Goal: Transaction & Acquisition: Purchase product/service

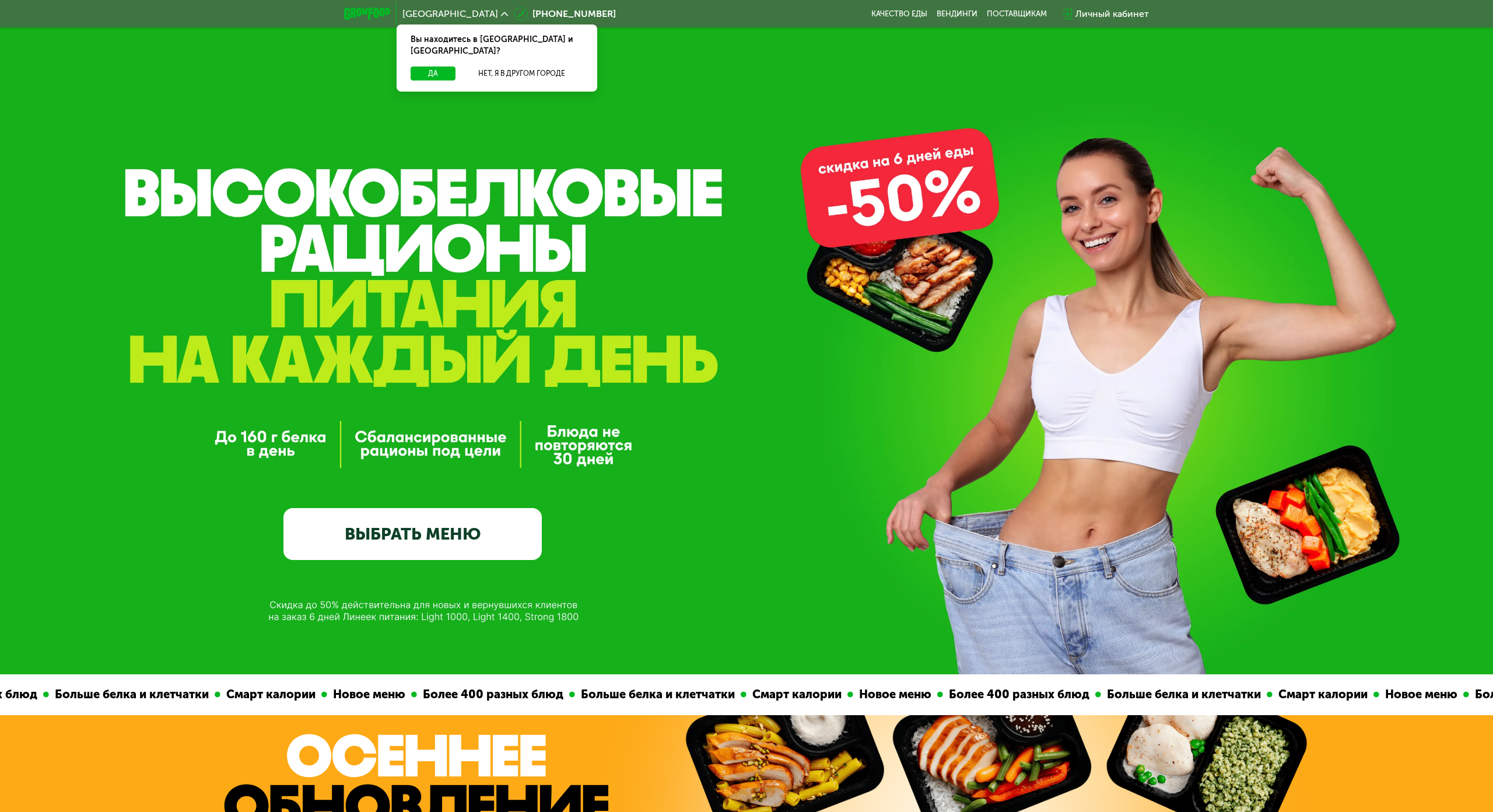
click at [318, 508] on link "ВЫБРАТЬ МЕНЮ" at bounding box center [413, 534] width 259 height 52
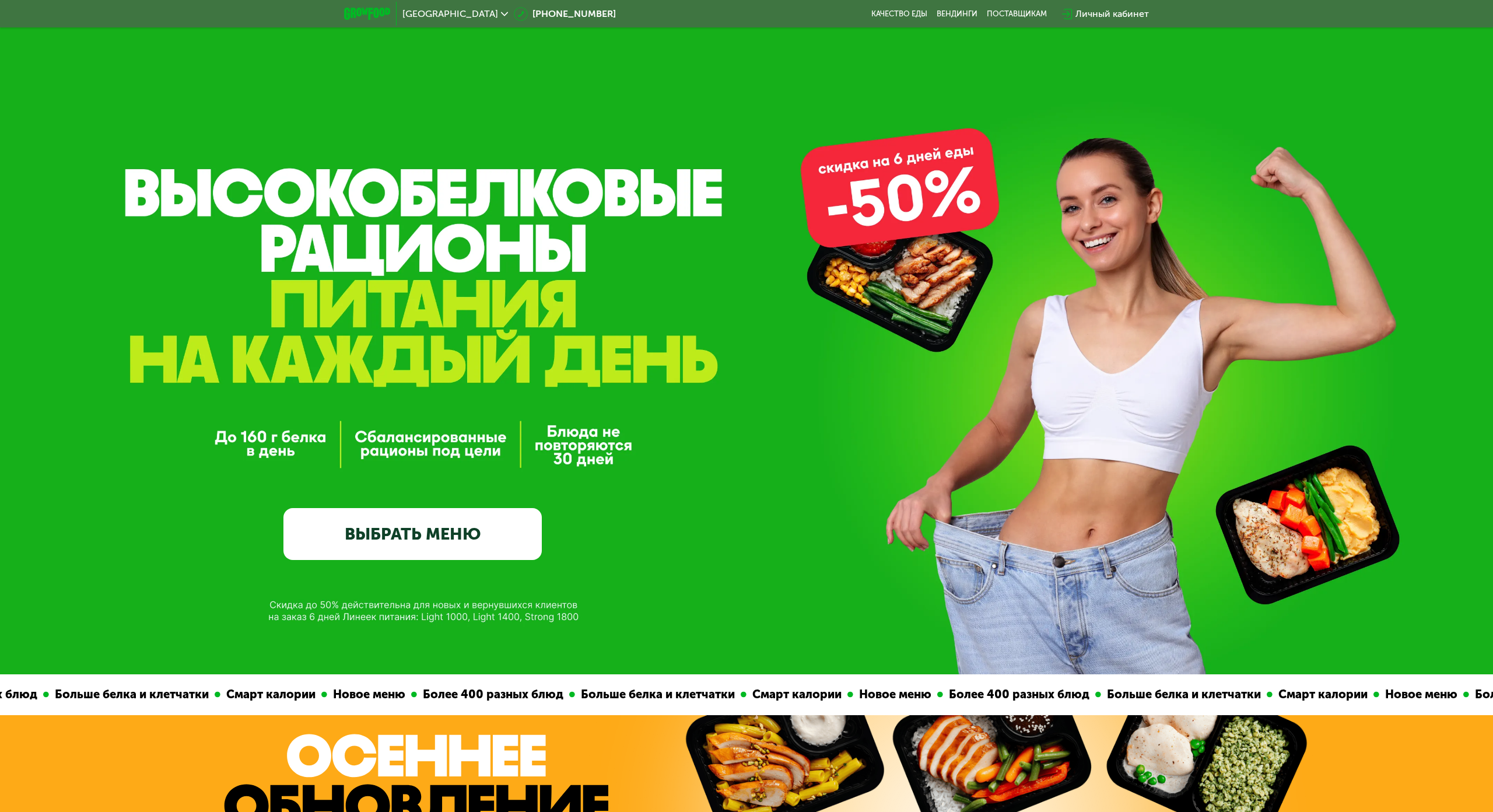
click at [327, 508] on link "ВЫБРАТЬ МЕНЮ" at bounding box center [413, 534] width 259 height 52
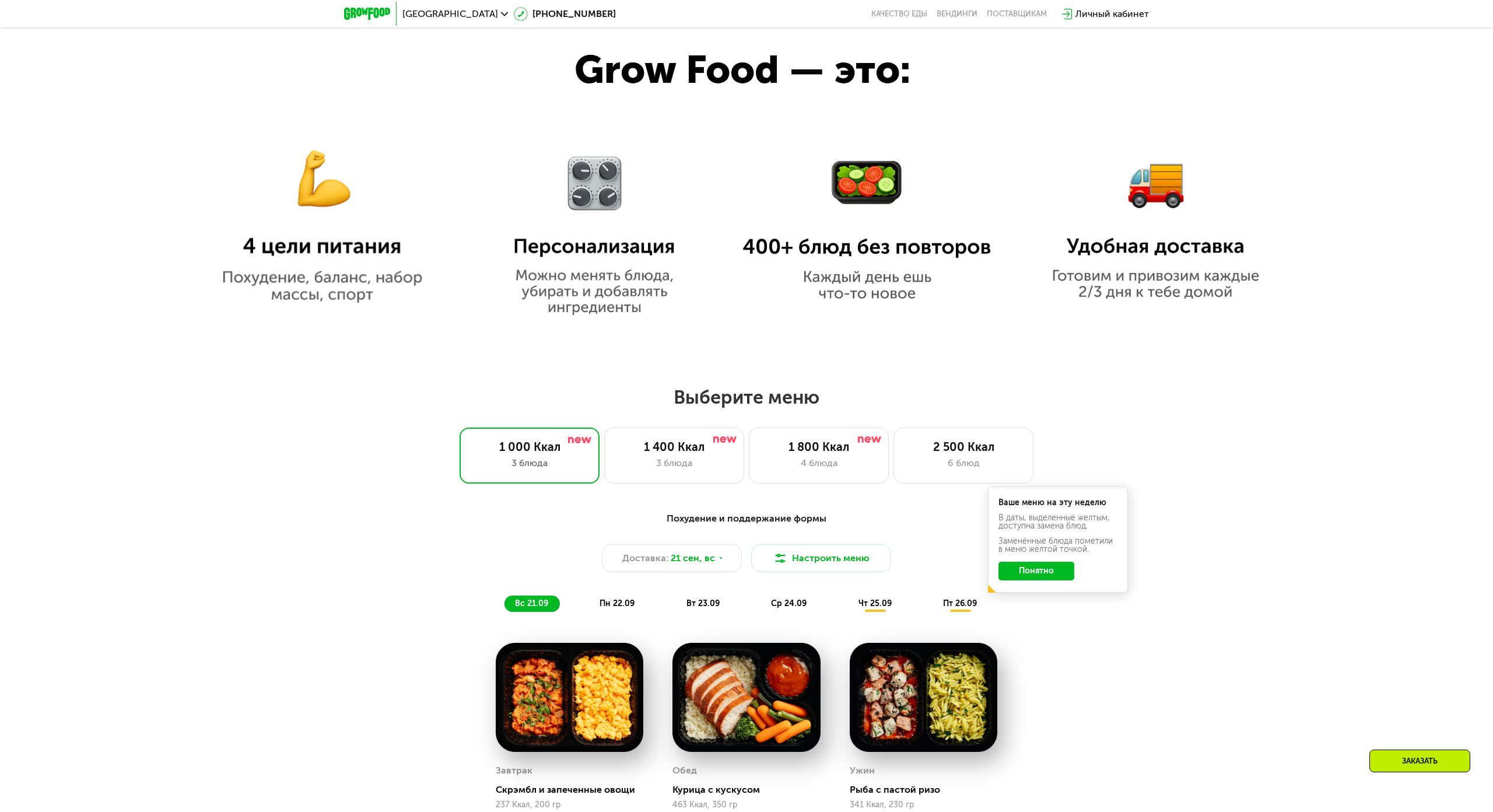
scroll to position [862, 0]
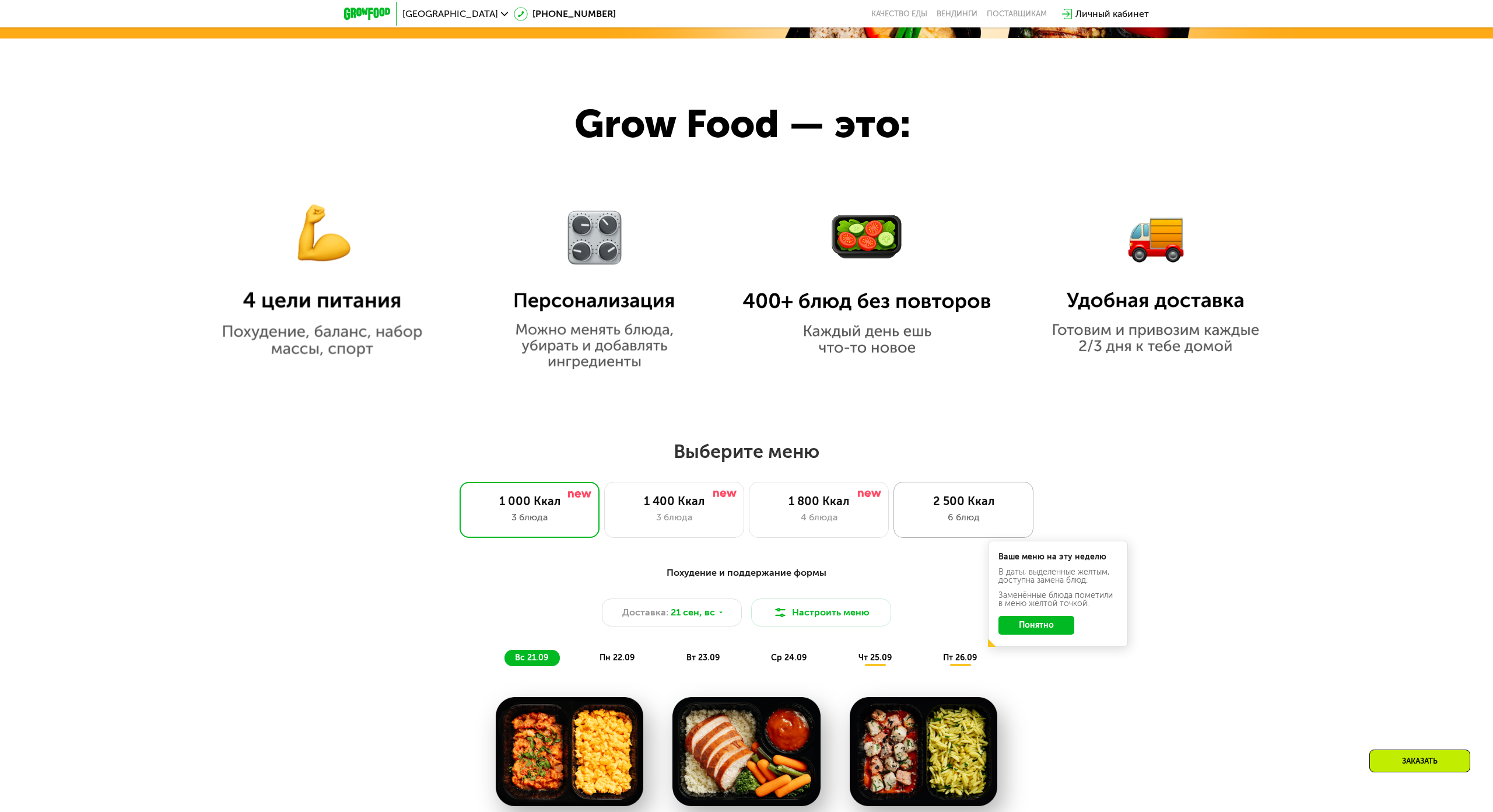
click at [906, 494] on div "2 500 Ккал" at bounding box center [964, 501] width 116 height 14
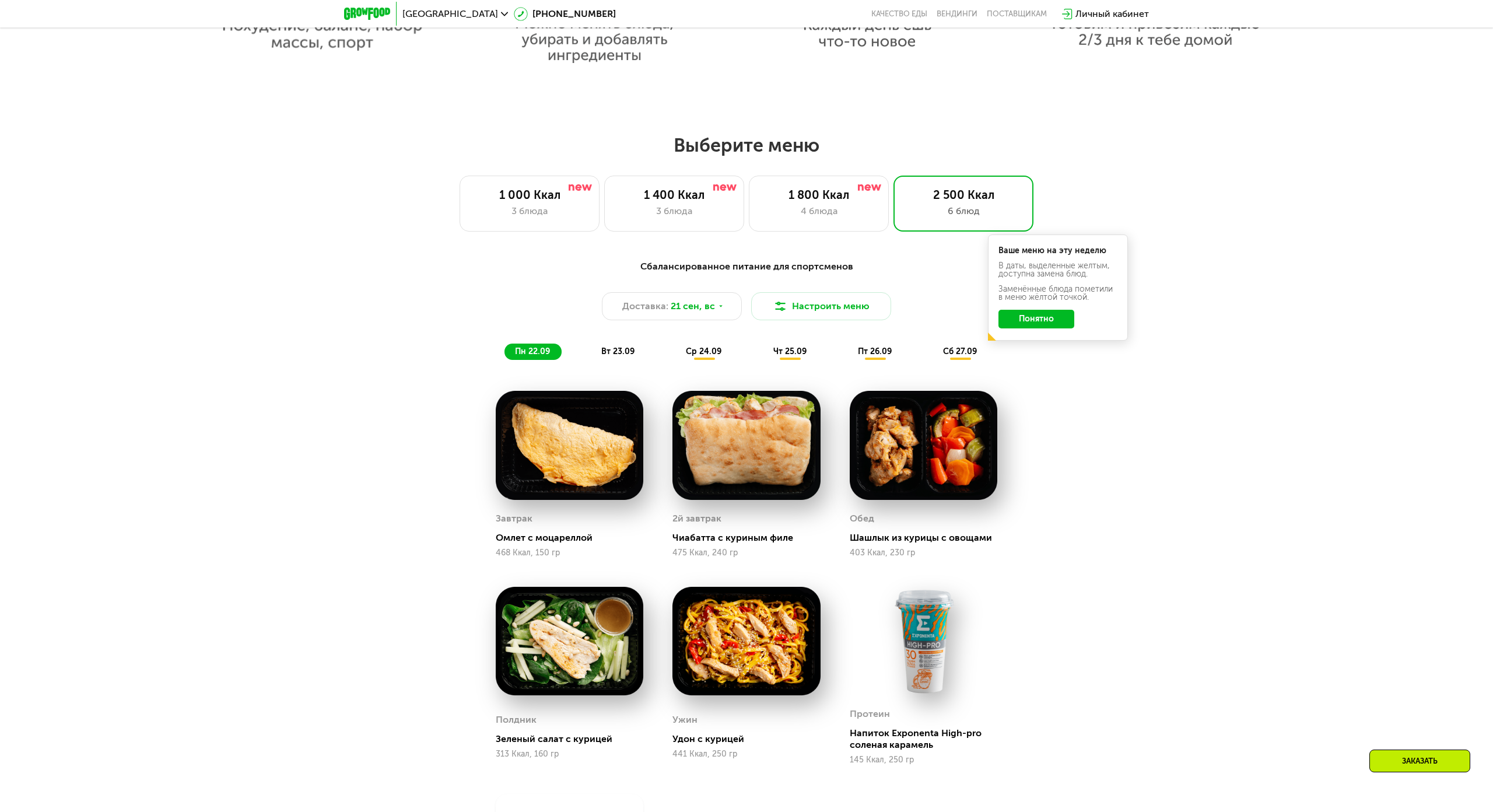
scroll to position [1095, 0]
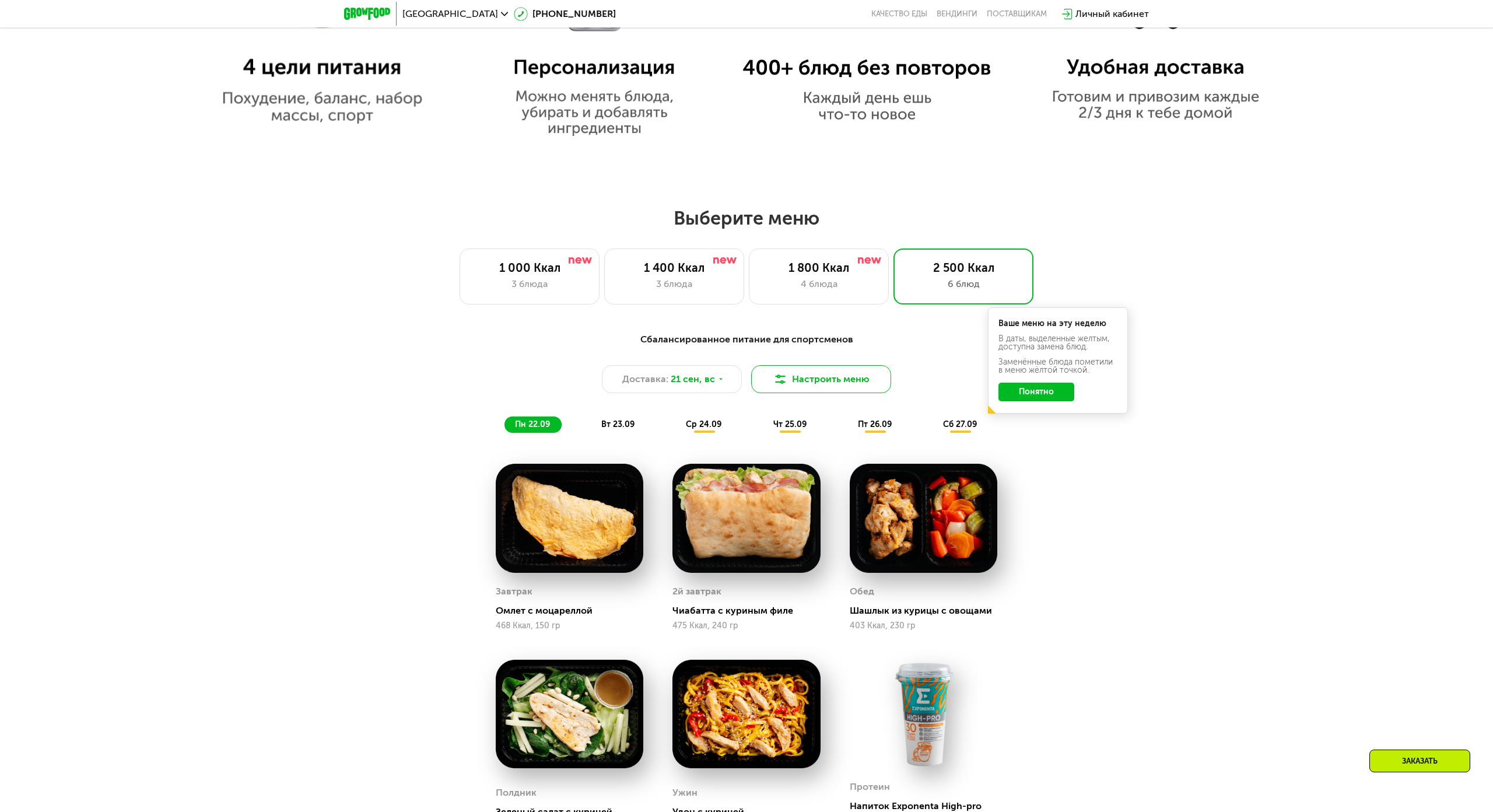
click at [751, 365] on button "Настроить меню" at bounding box center [821, 379] width 140 height 28
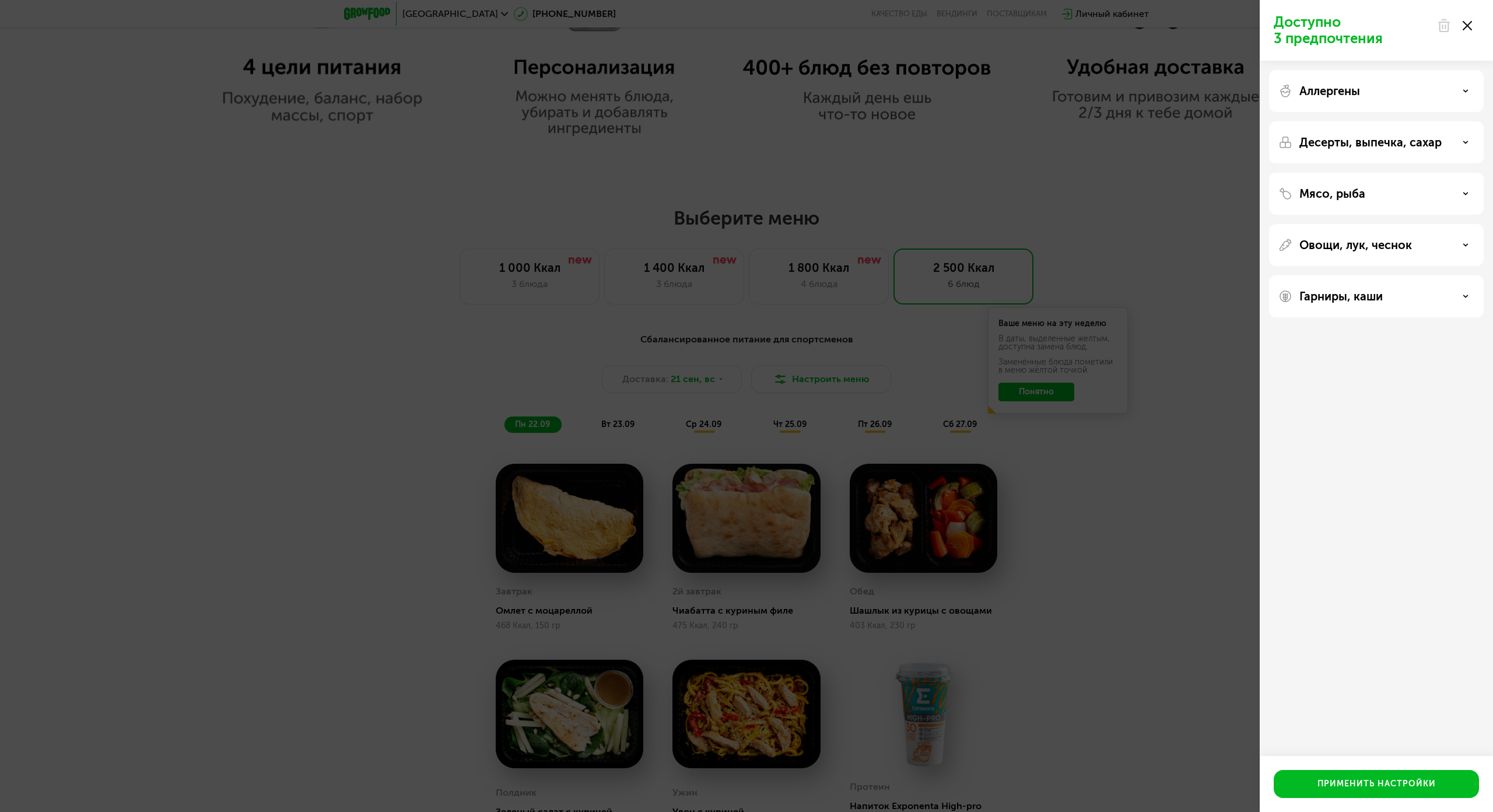
click at [691, 229] on div "Доступно 3 предпочтения Аллергены Десерты, выпечка, сахар Мясо, рыба Овощи, лук…" at bounding box center [746, 406] width 1493 height 812
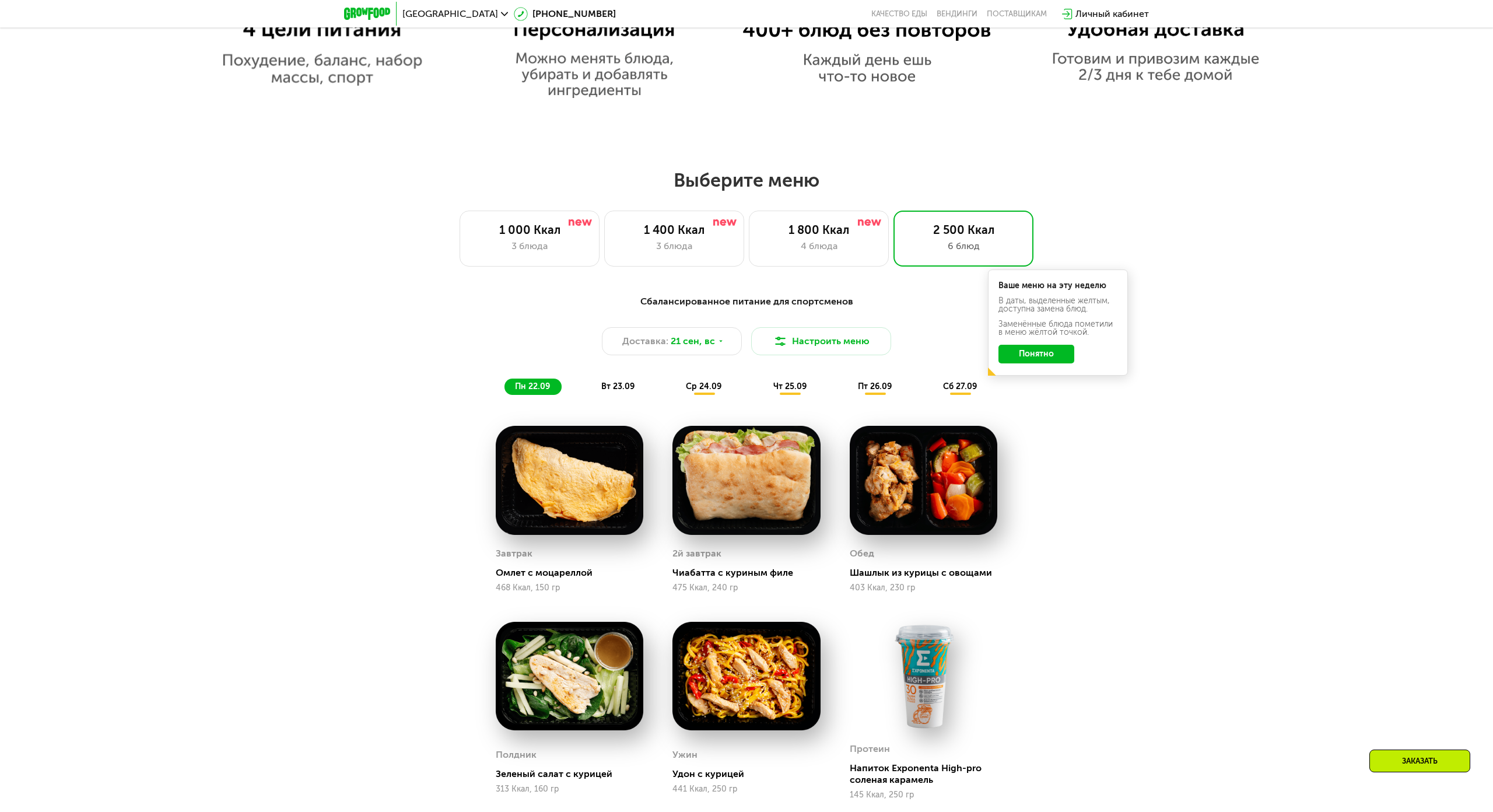
scroll to position [1154, 0]
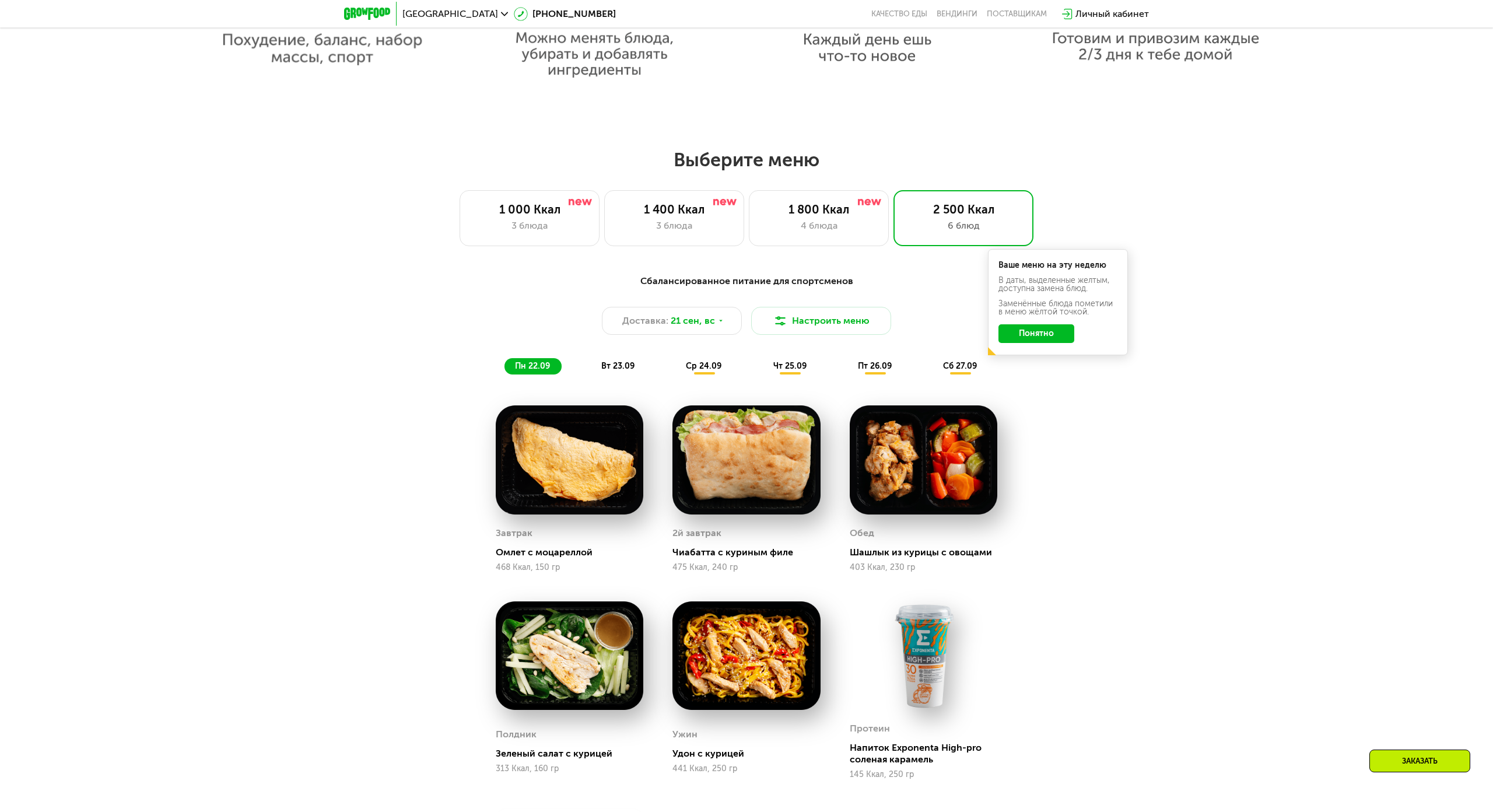
click at [601, 361] on span "вт 23.09" at bounding box center [618, 366] width 33 height 10
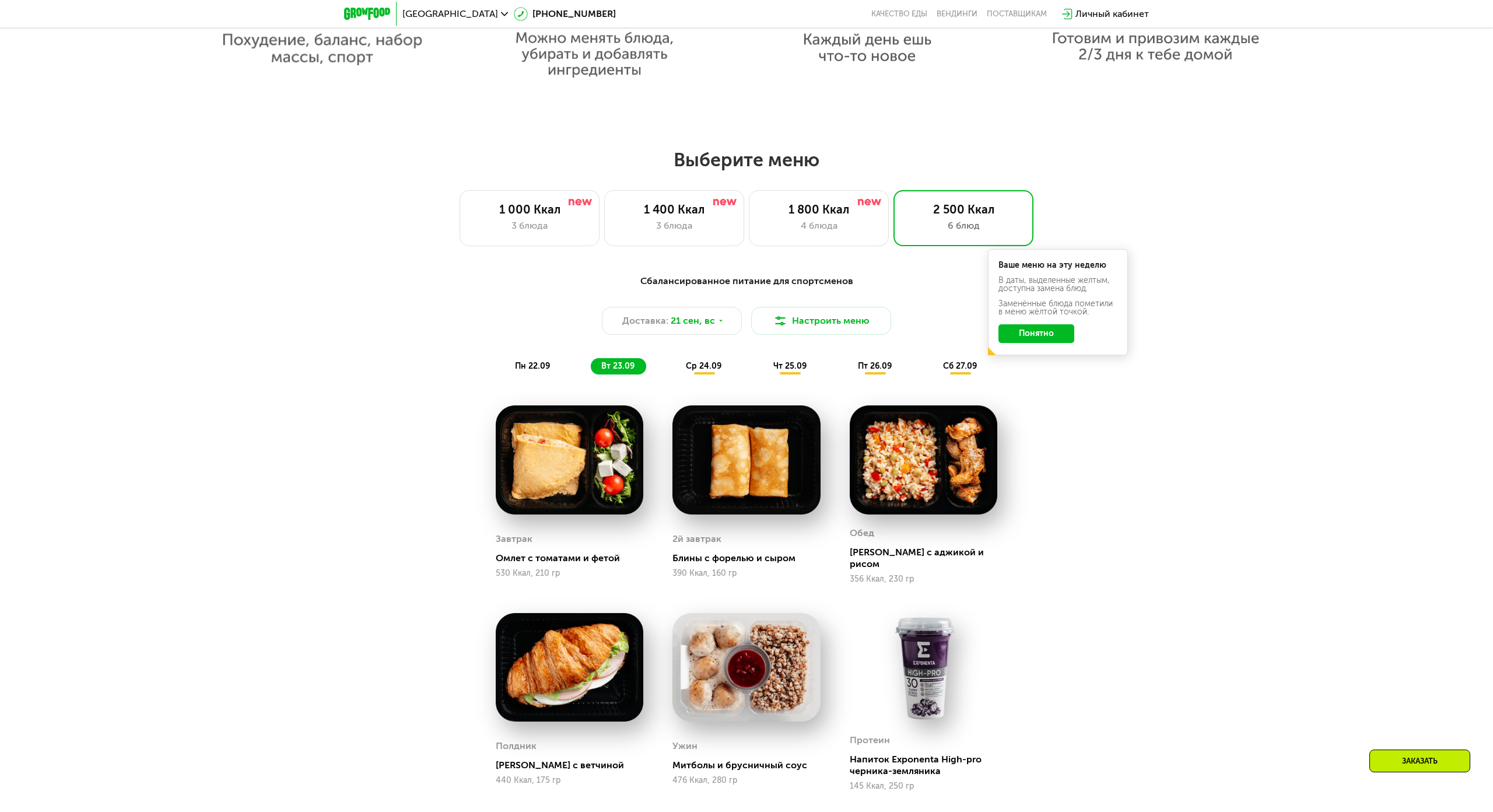
scroll to position [1212, 0]
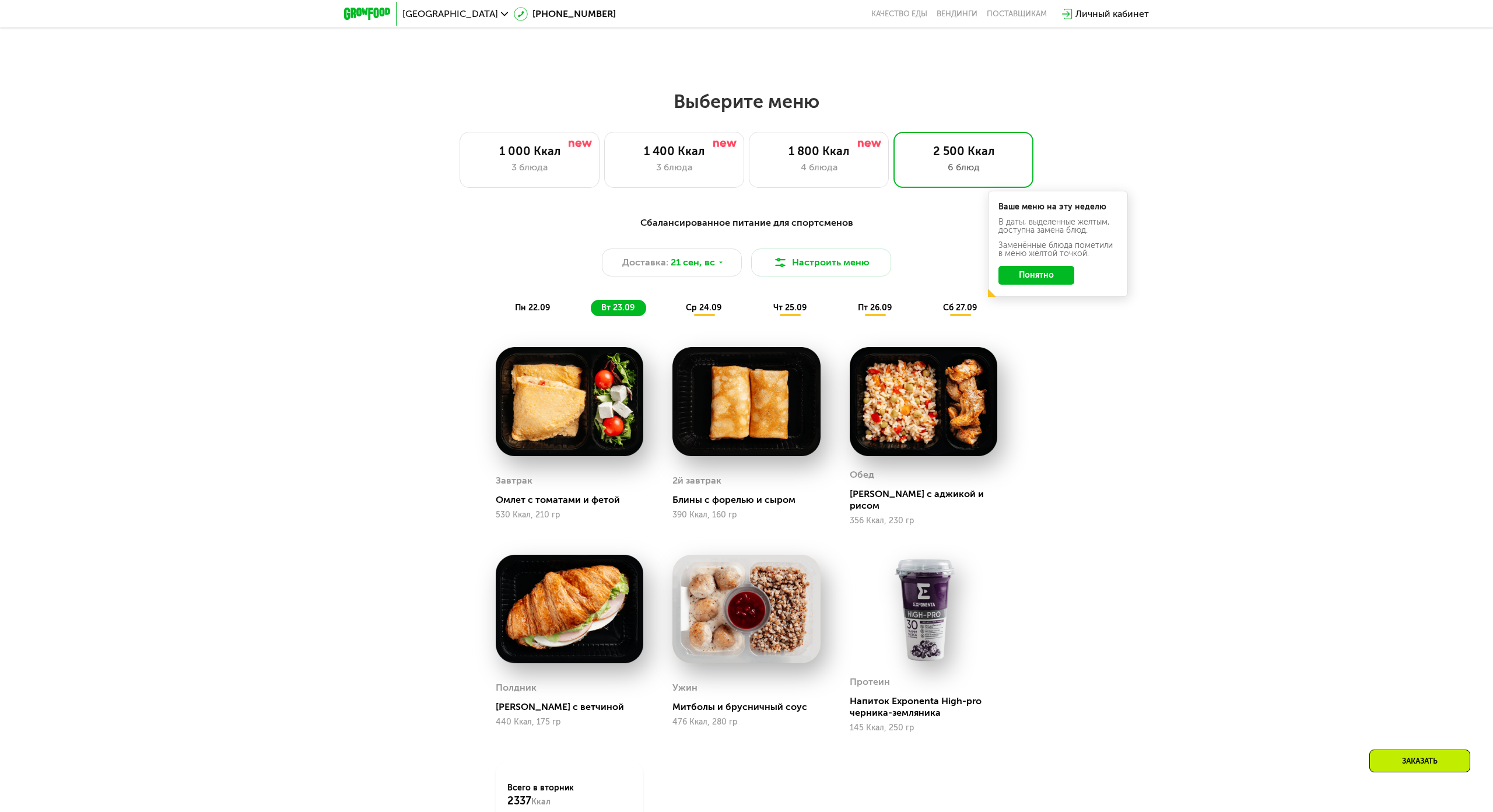
click at [675, 300] on div "ср 24.09" at bounding box center [704, 308] width 58 height 16
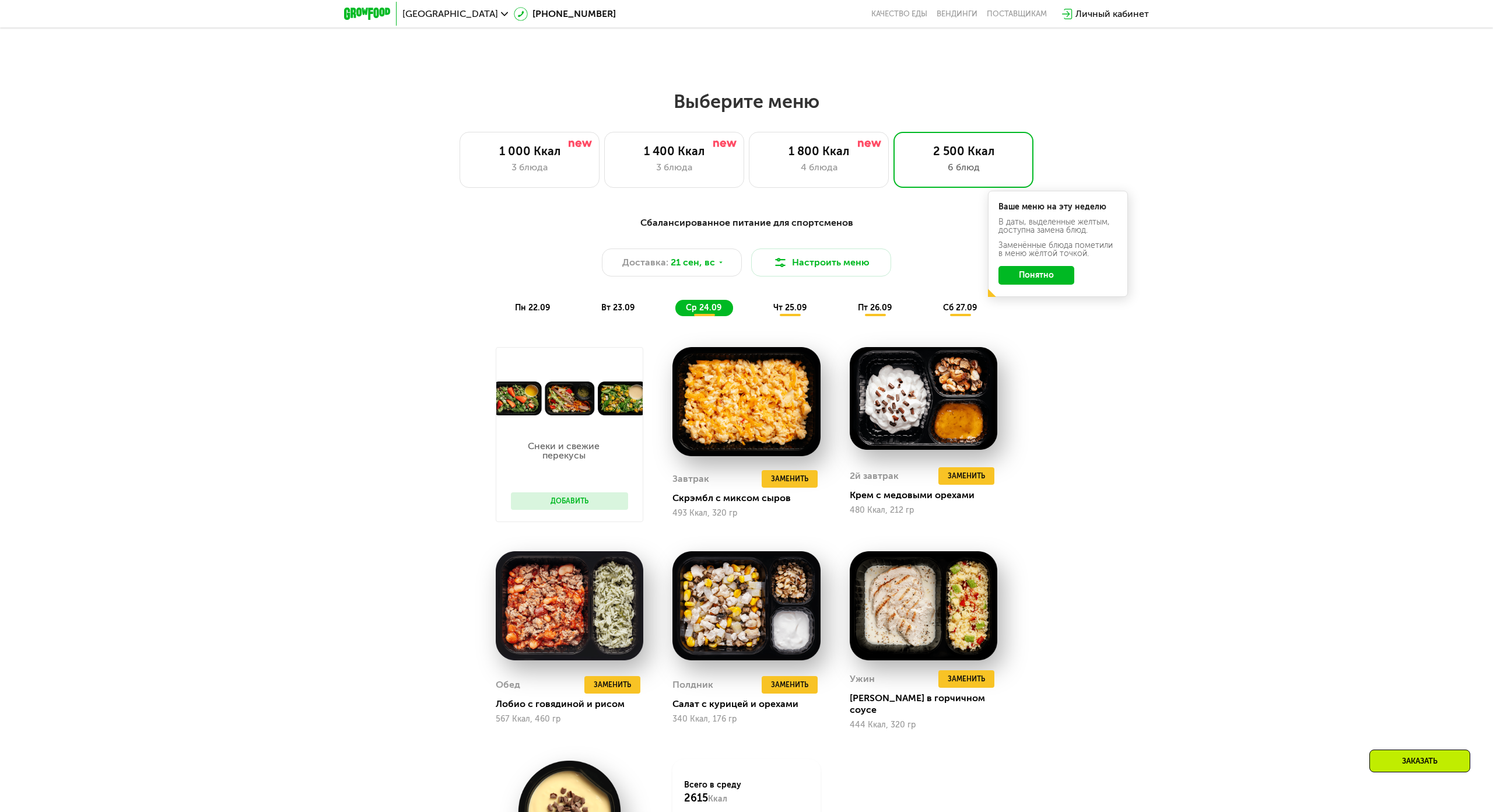
click at [763, 300] on div "чт 25.09" at bounding box center [791, 308] width 55 height 16
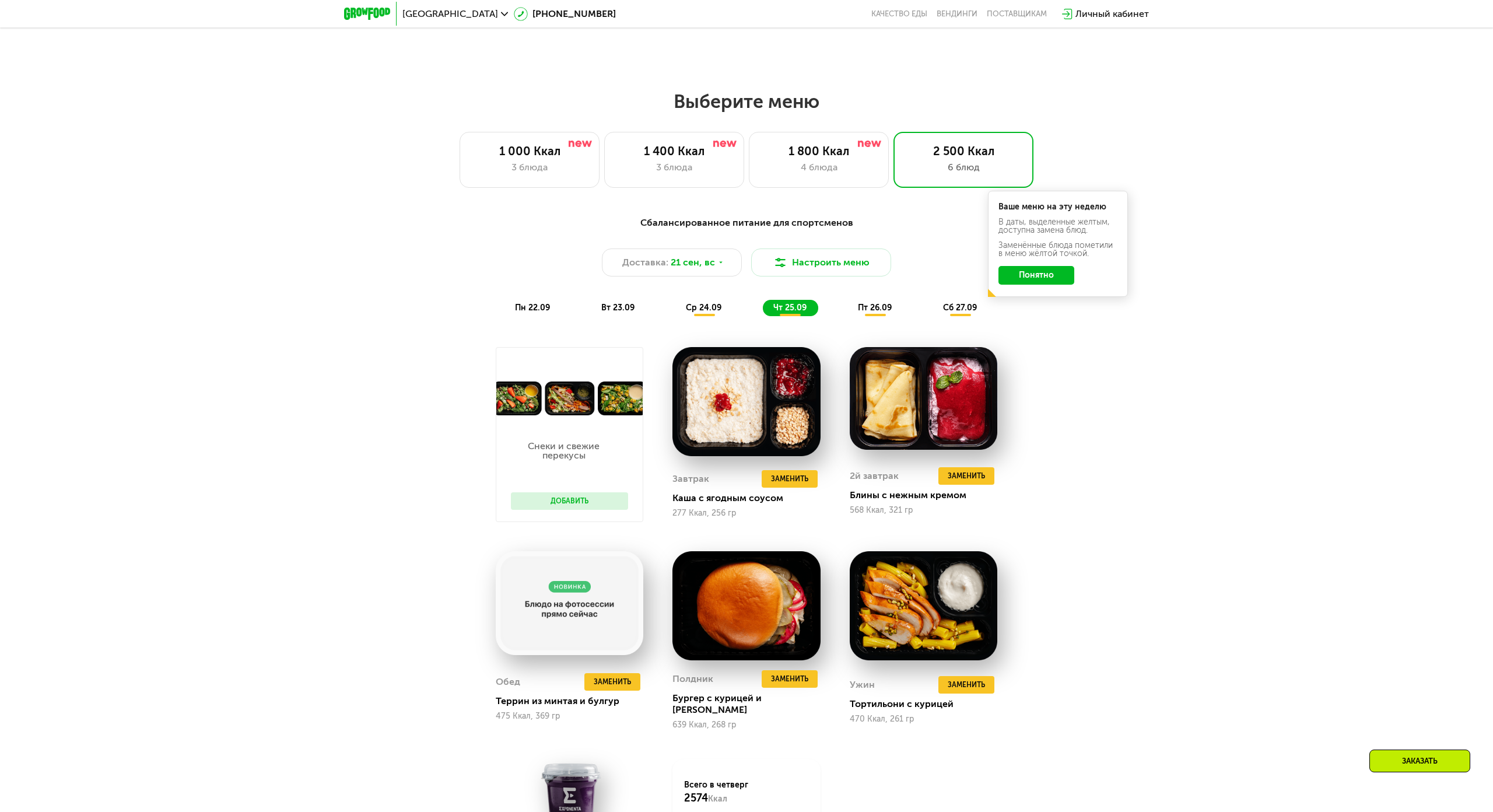
click at [858, 303] on span "пт 26.09" at bounding box center [875, 308] width 34 height 10
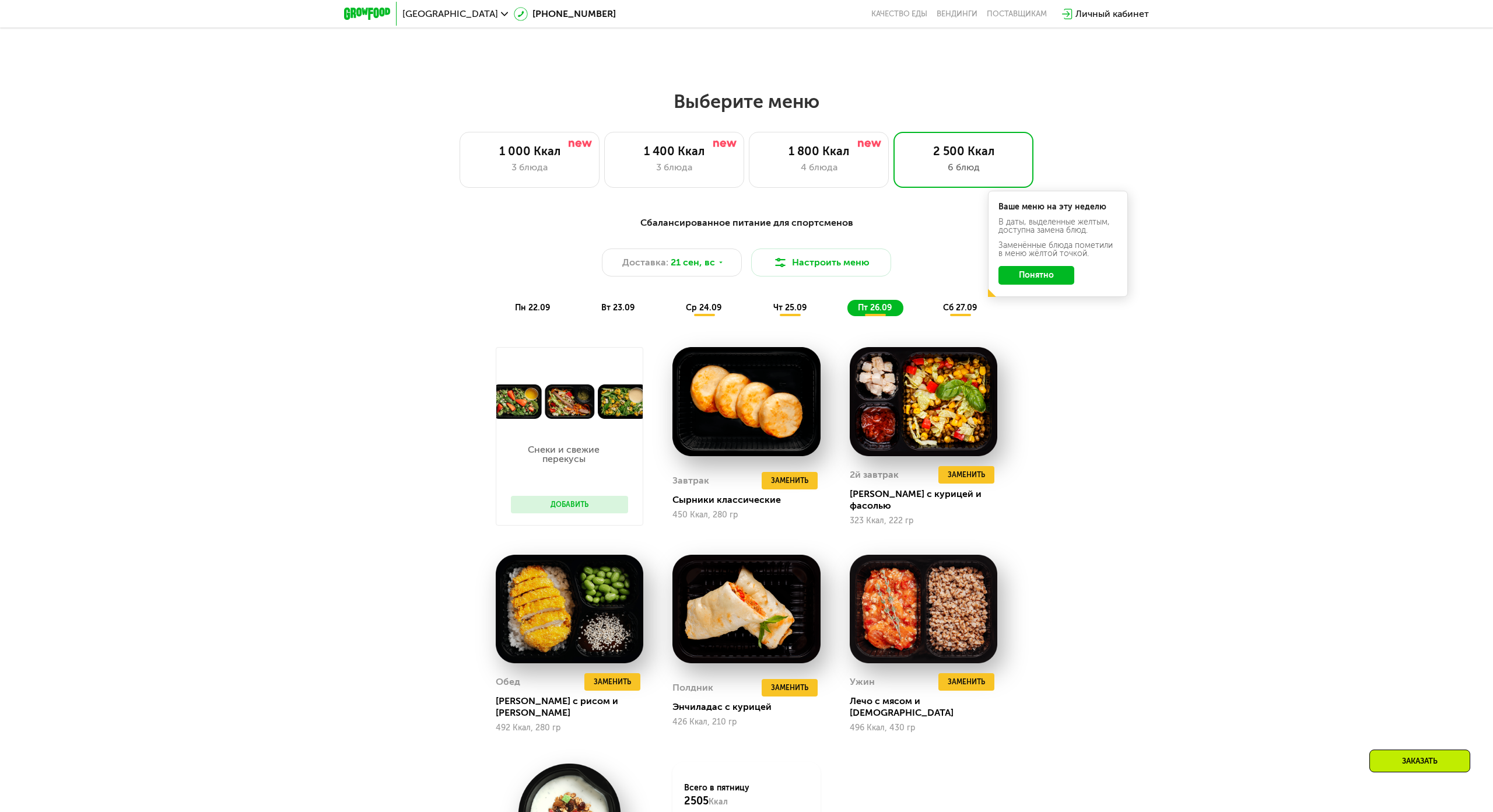
click at [943, 303] on span "сб 27.09" at bounding box center [960, 308] width 34 height 10
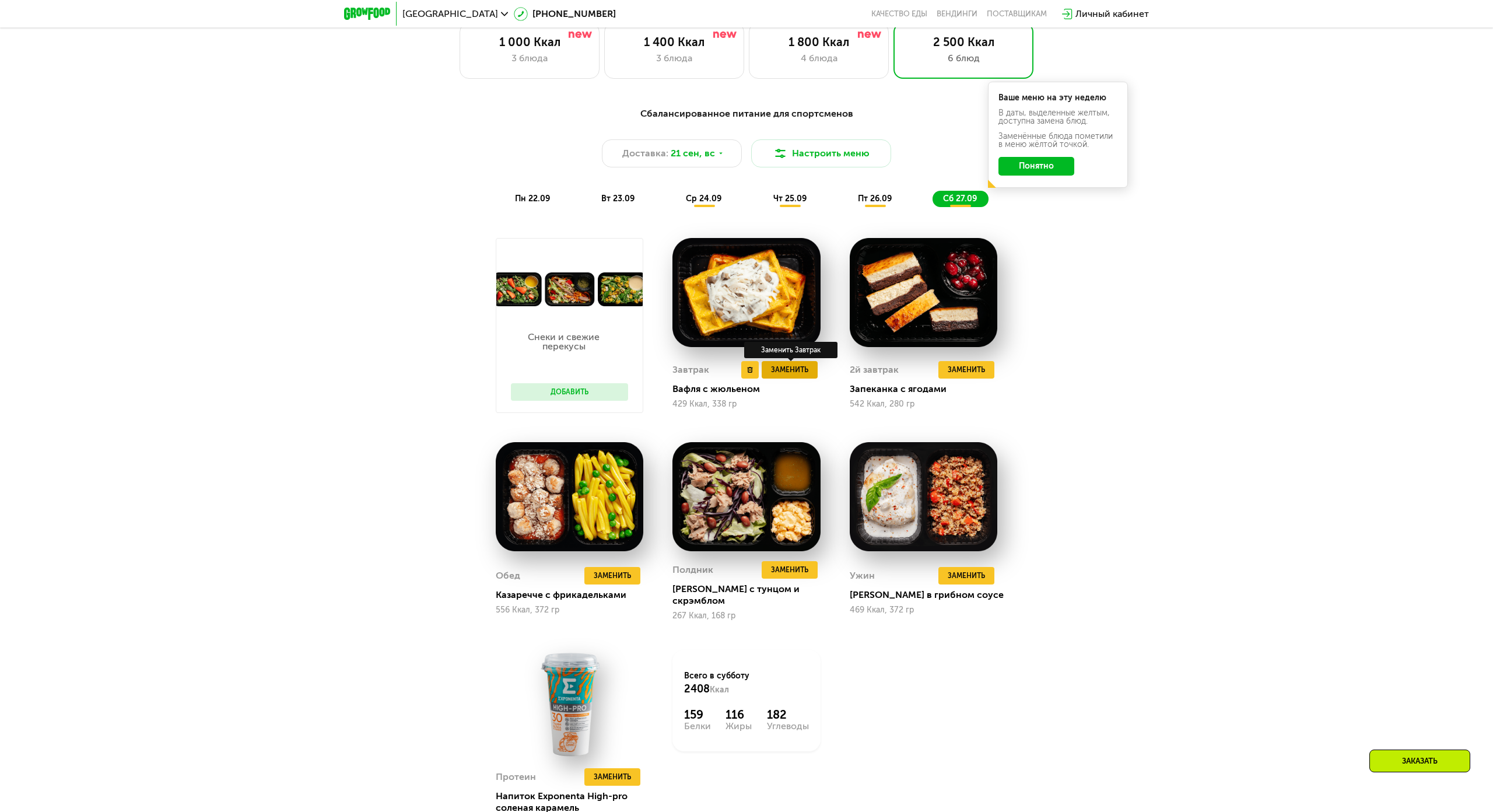
scroll to position [1329, 0]
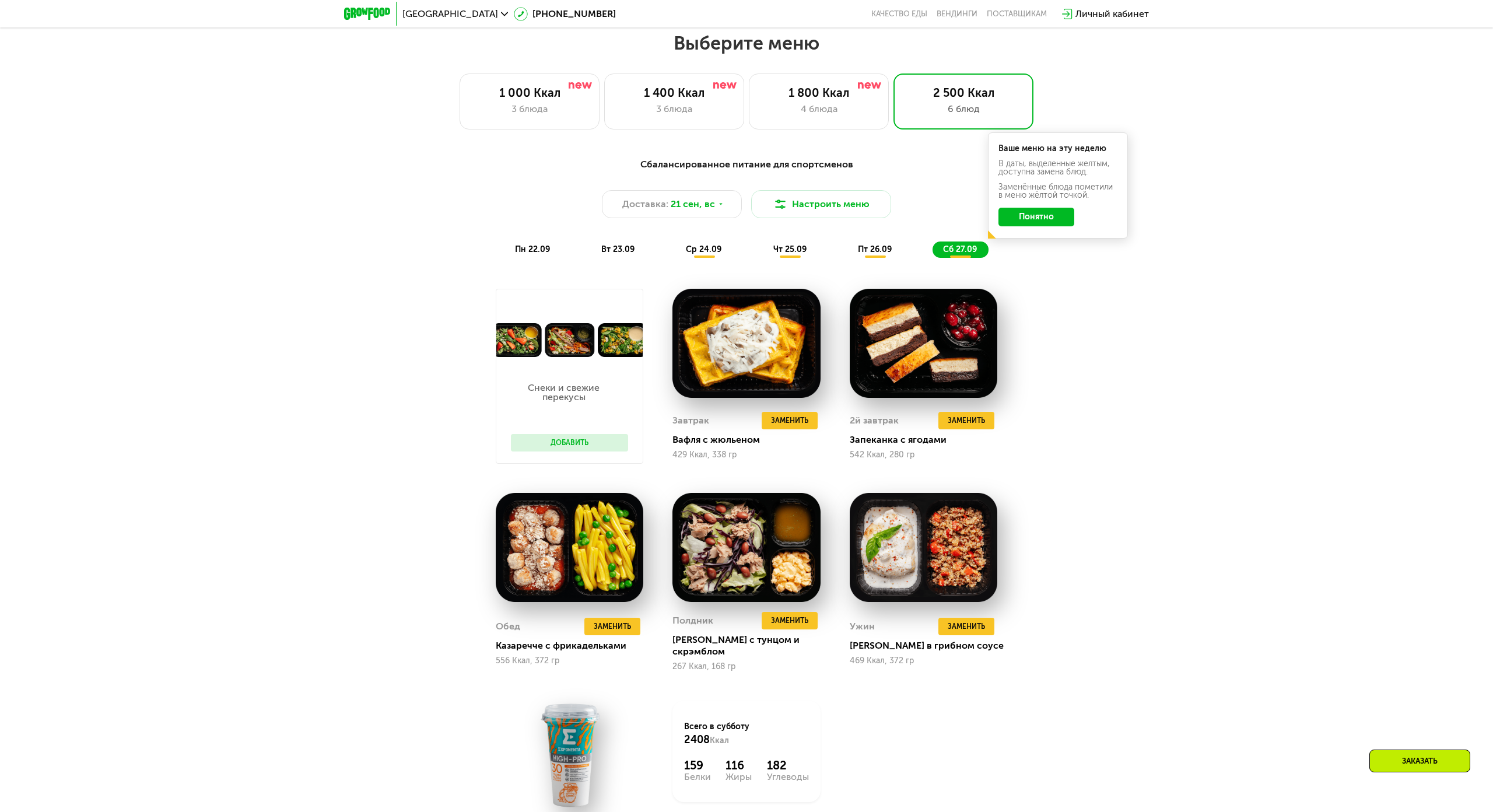
click at [858, 244] on span "пт 26.09" at bounding box center [875, 249] width 34 height 10
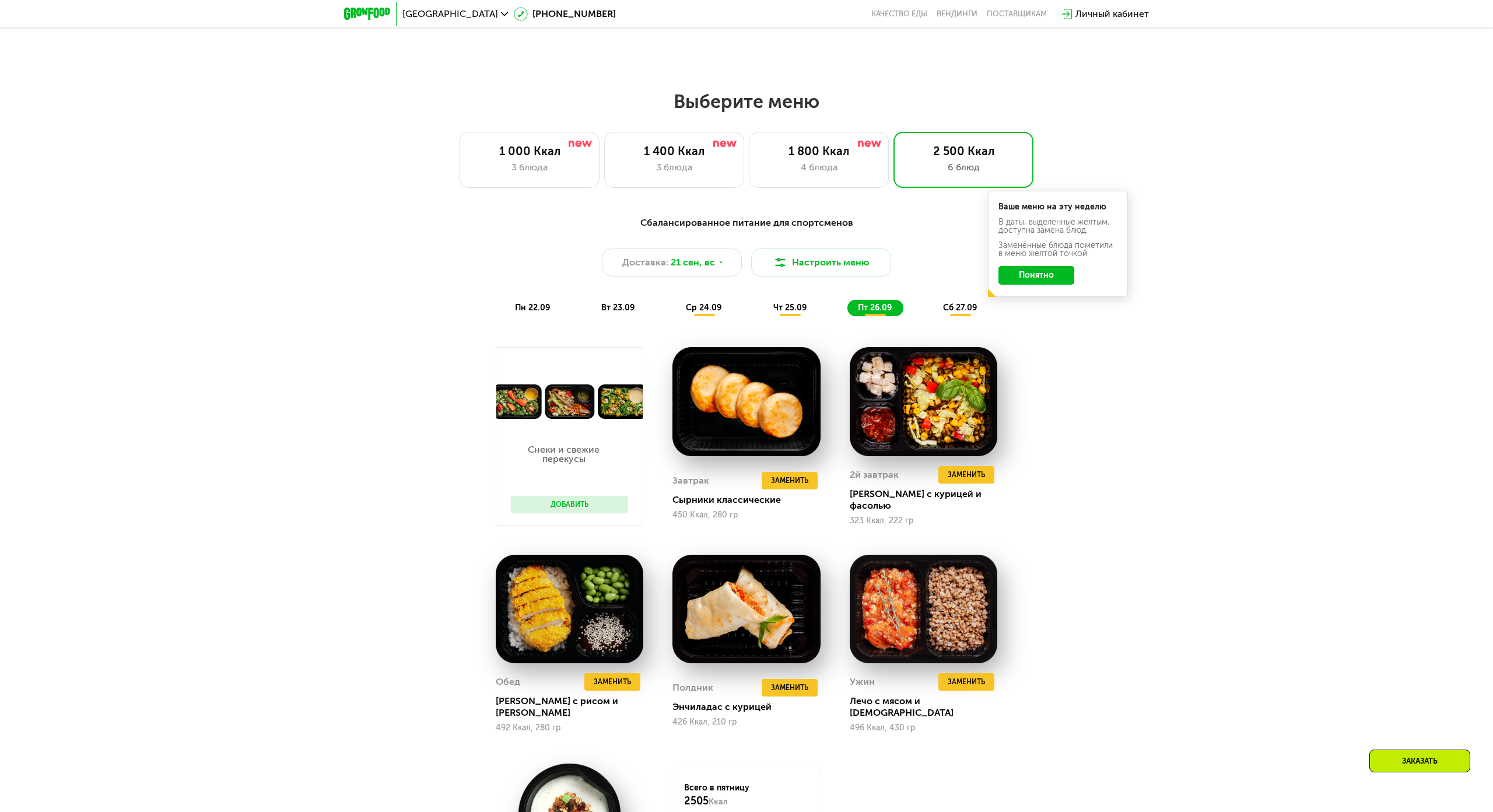
click at [773, 303] on span "чт 25.09" at bounding box center [789, 308] width 33 height 10
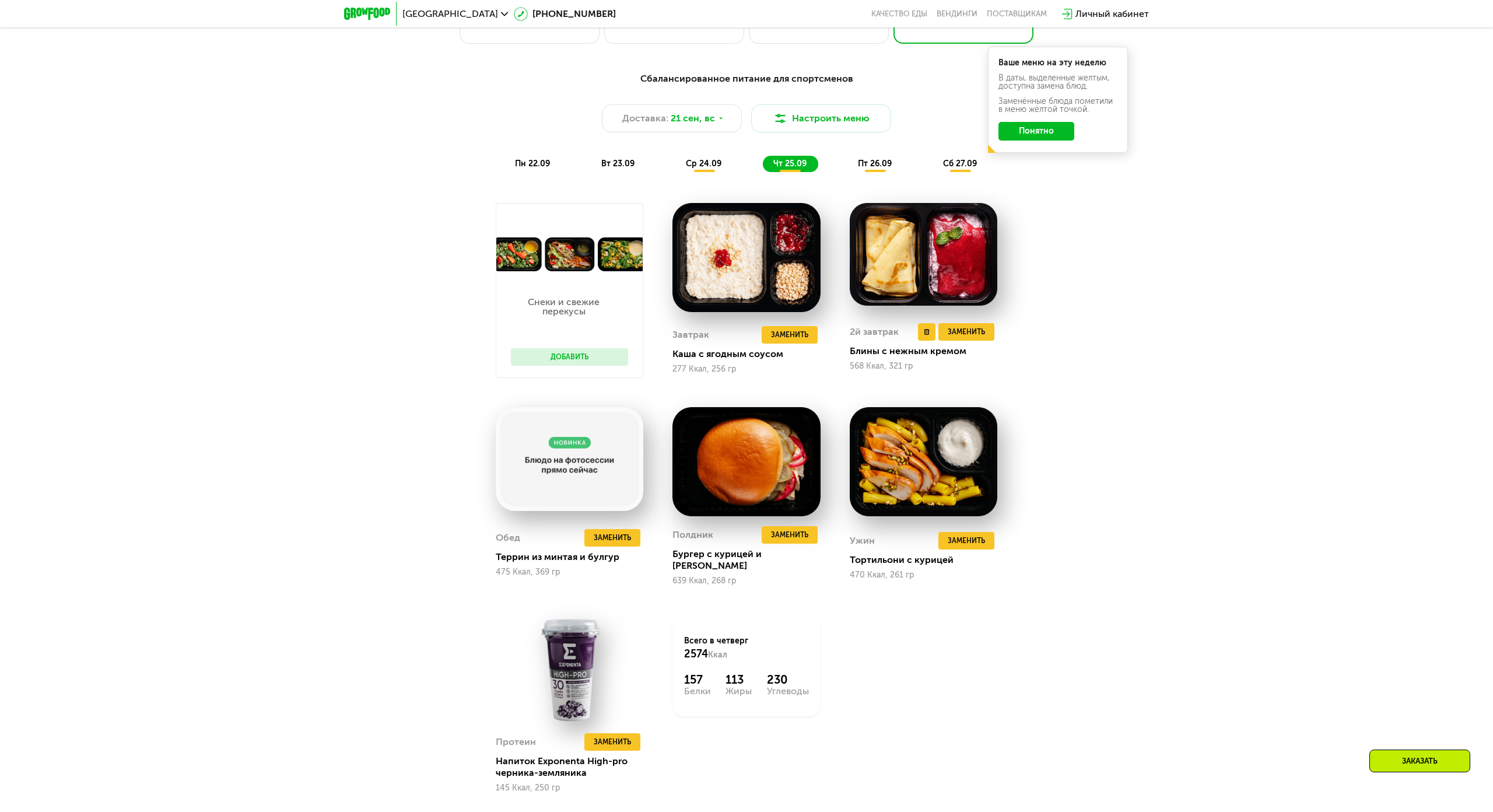
scroll to position [1504, 0]
